Goal: Navigation & Orientation: Find specific page/section

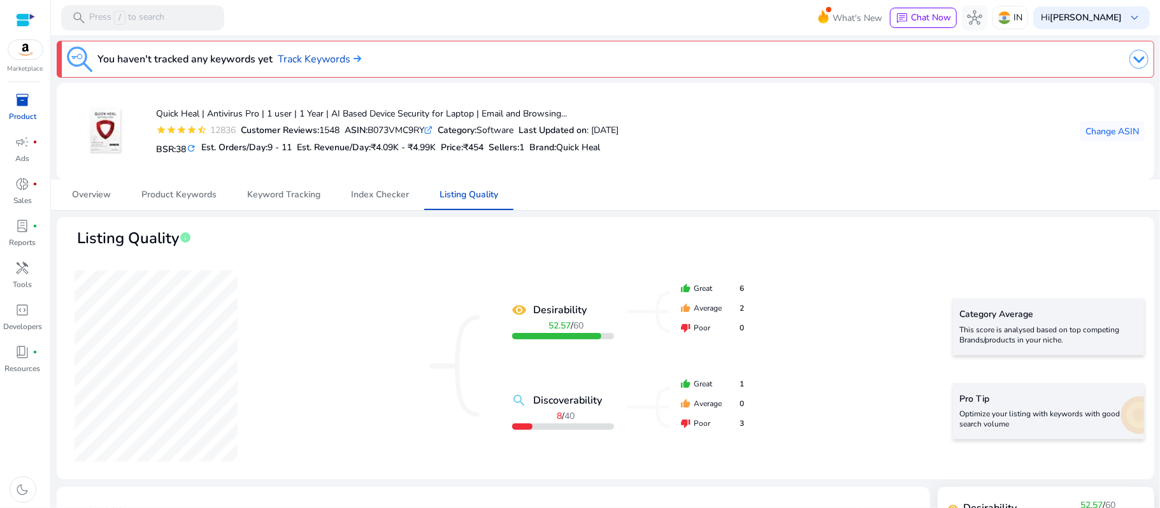
scroll to position [699, 0]
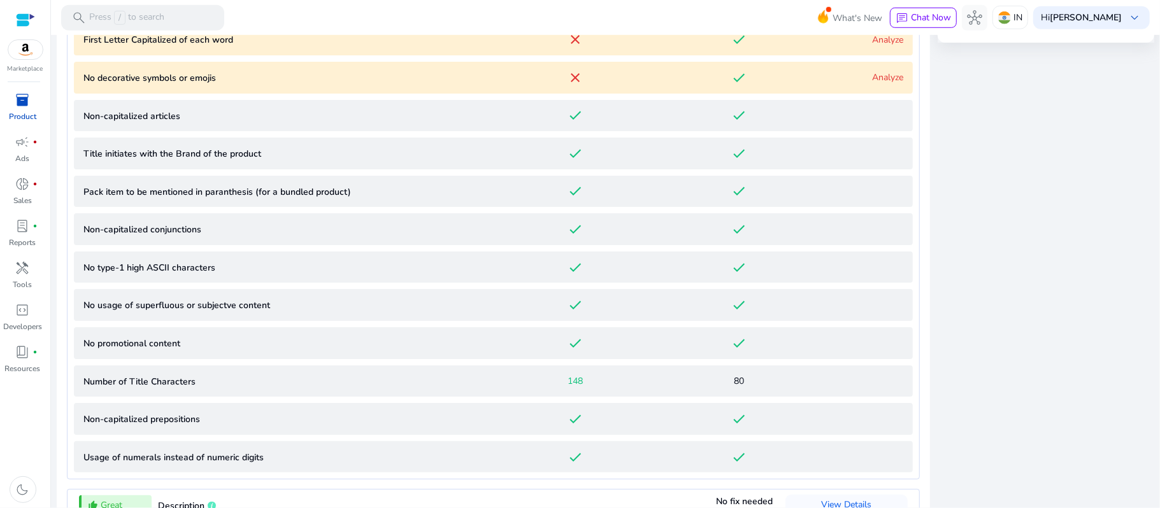
click at [31, 22] on div at bounding box center [25, 20] width 19 height 15
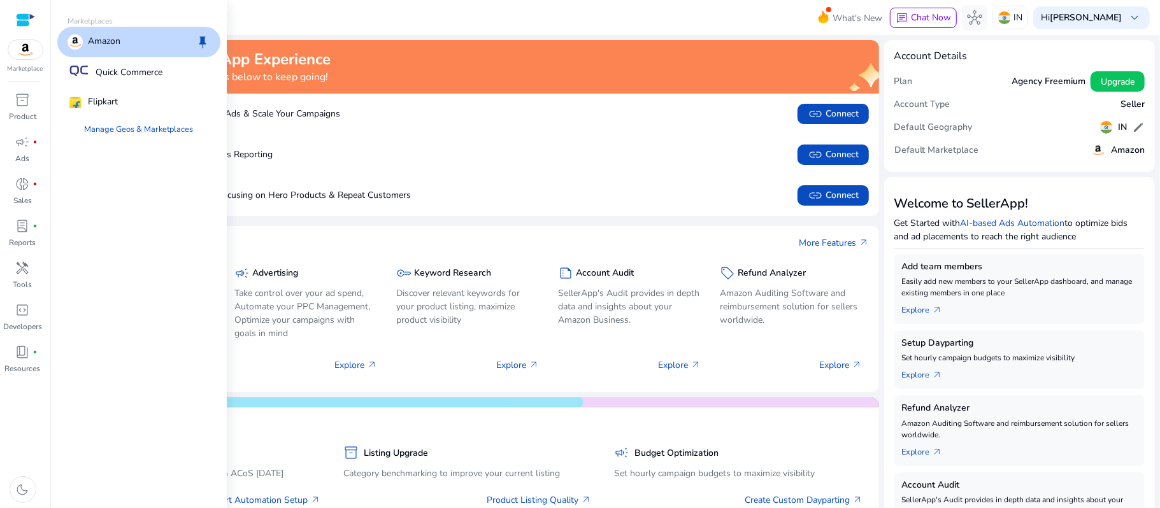
click at [26, 52] on img at bounding box center [25, 49] width 34 height 19
click at [100, 69] on p "Quick Commerce" at bounding box center [129, 72] width 67 height 13
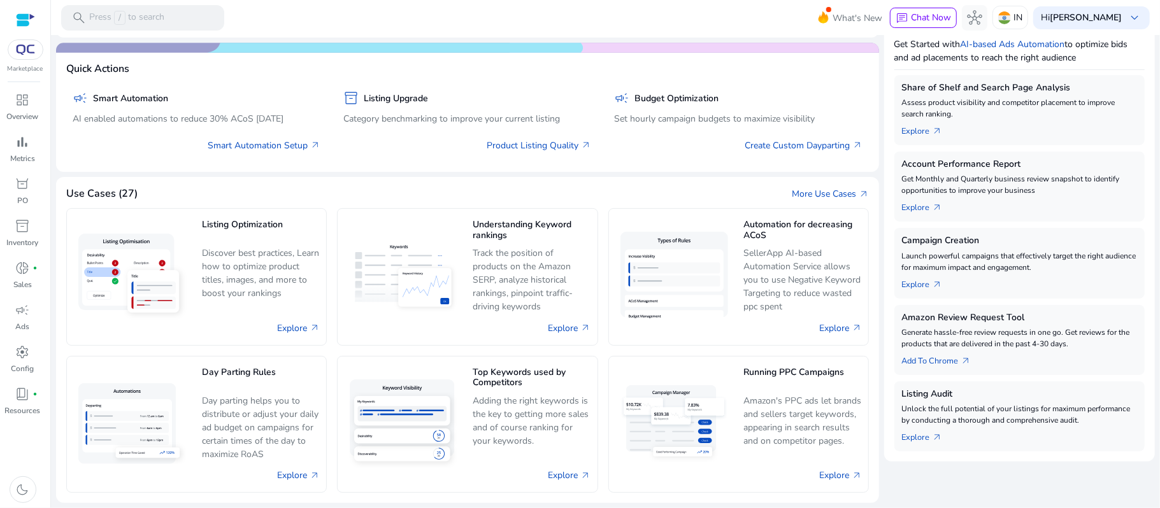
scroll to position [179, 0]
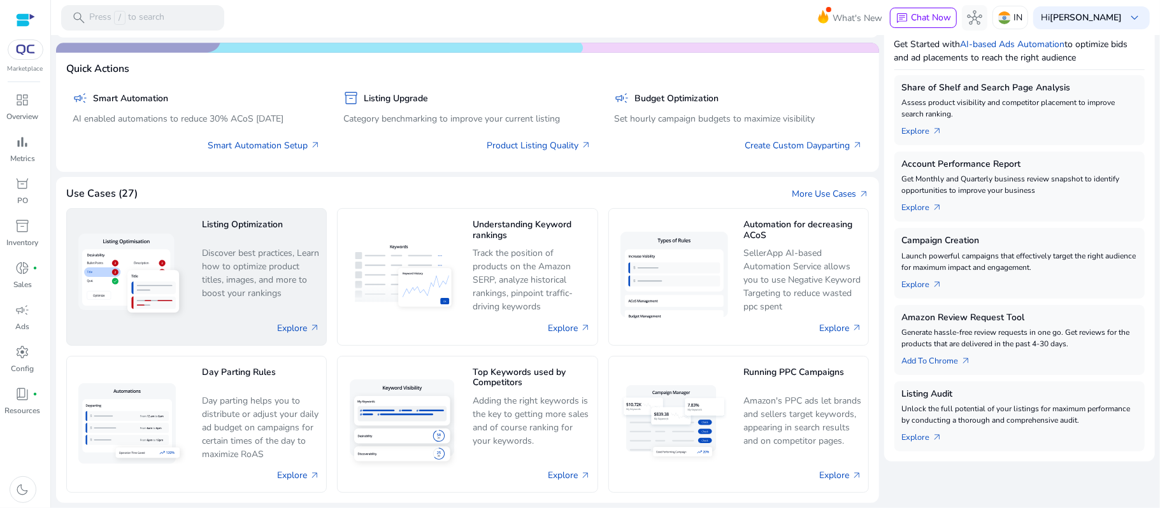
click at [270, 274] on p "Discover best practices, Learn how to optimize product titles, images, and more…" at bounding box center [261, 273] width 118 height 54
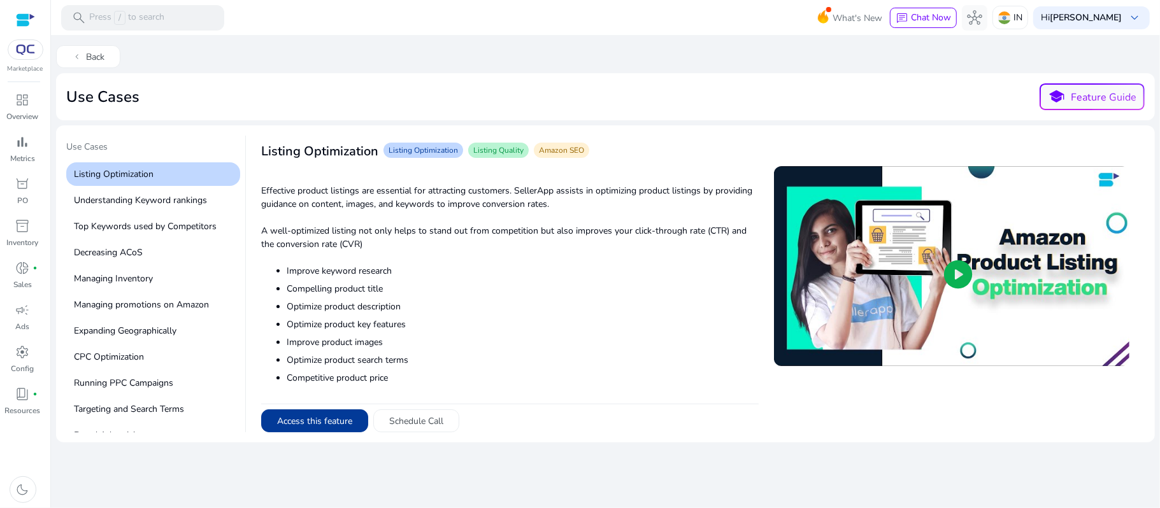
click at [308, 415] on button "Access this feature" at bounding box center [314, 420] width 107 height 23
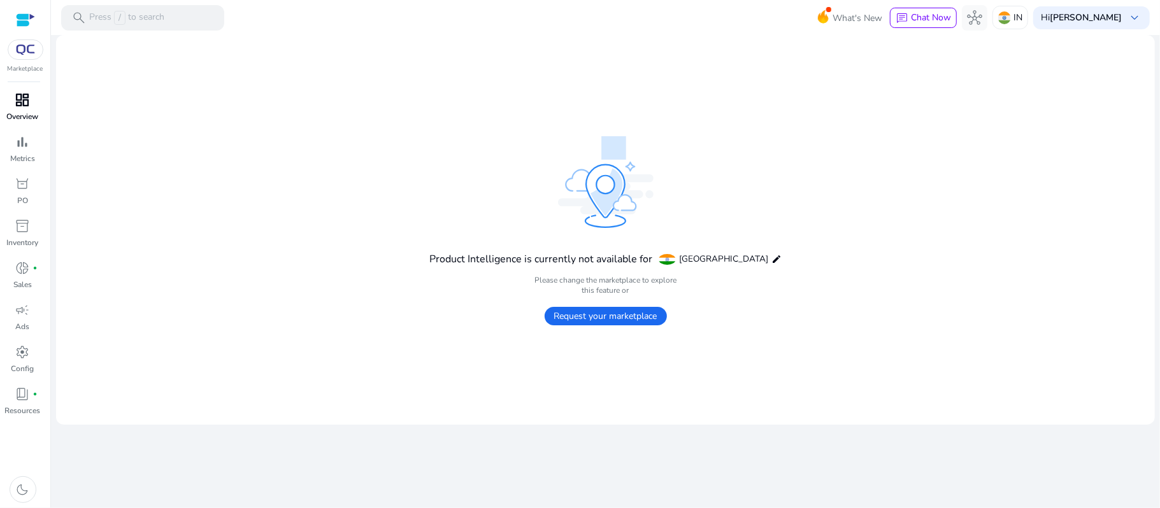
click at [16, 103] on span "dashboard" at bounding box center [22, 99] width 15 height 15
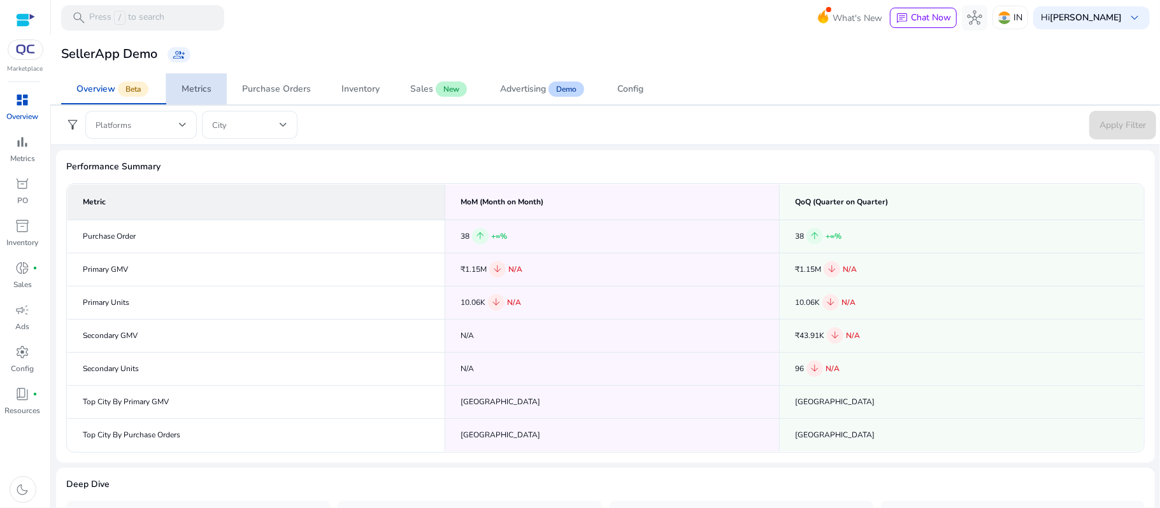
click at [204, 88] on div "Metrics" at bounding box center [196, 89] width 30 height 9
